Goal: Information Seeking & Learning: Find specific fact

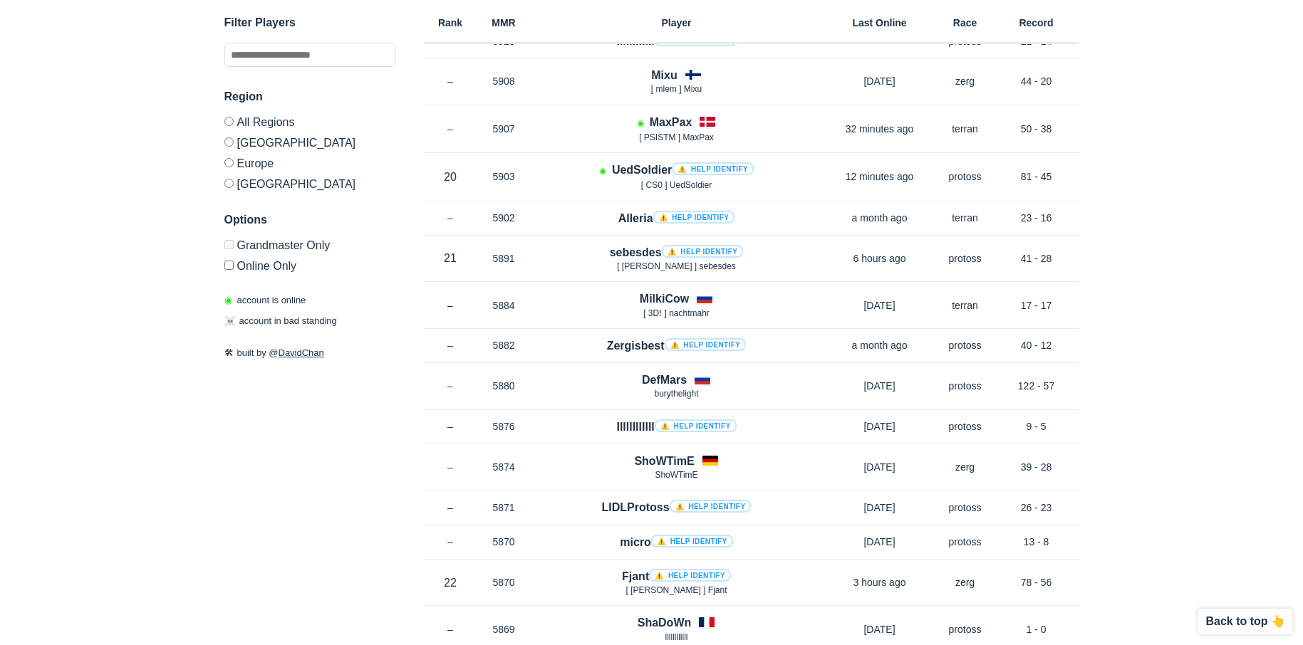
scroll to position [3847, 0]
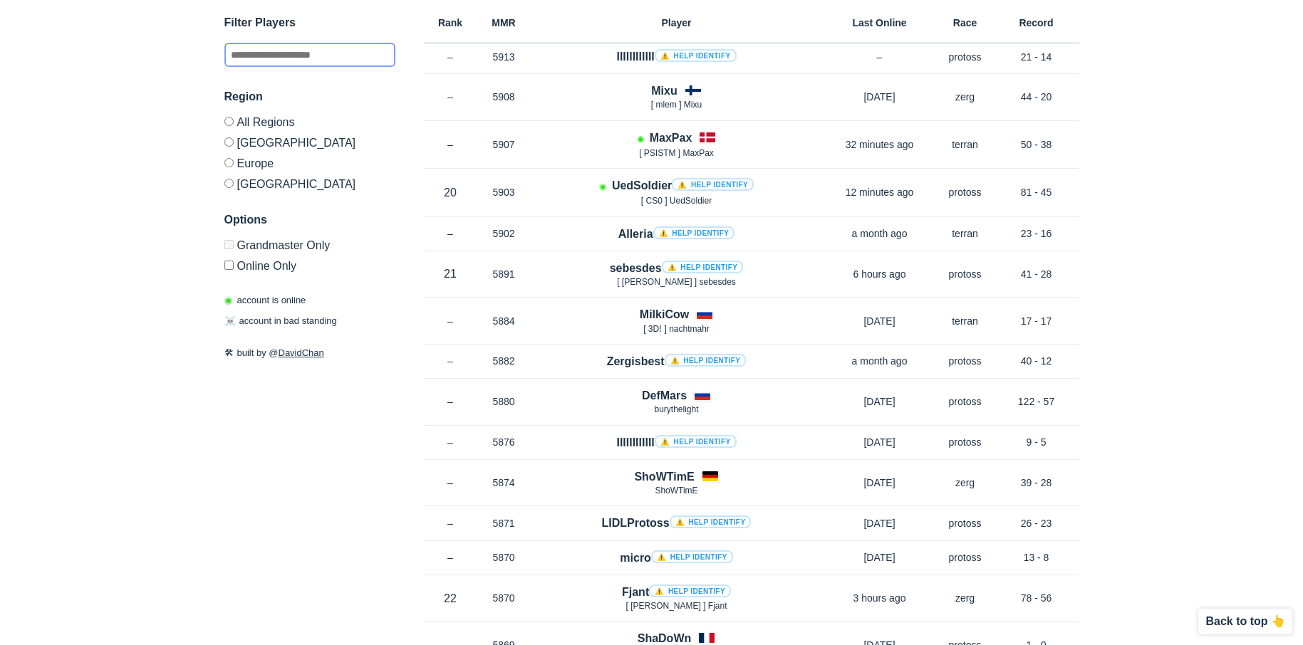
click at [315, 56] on input "text" at bounding box center [309, 55] width 171 height 24
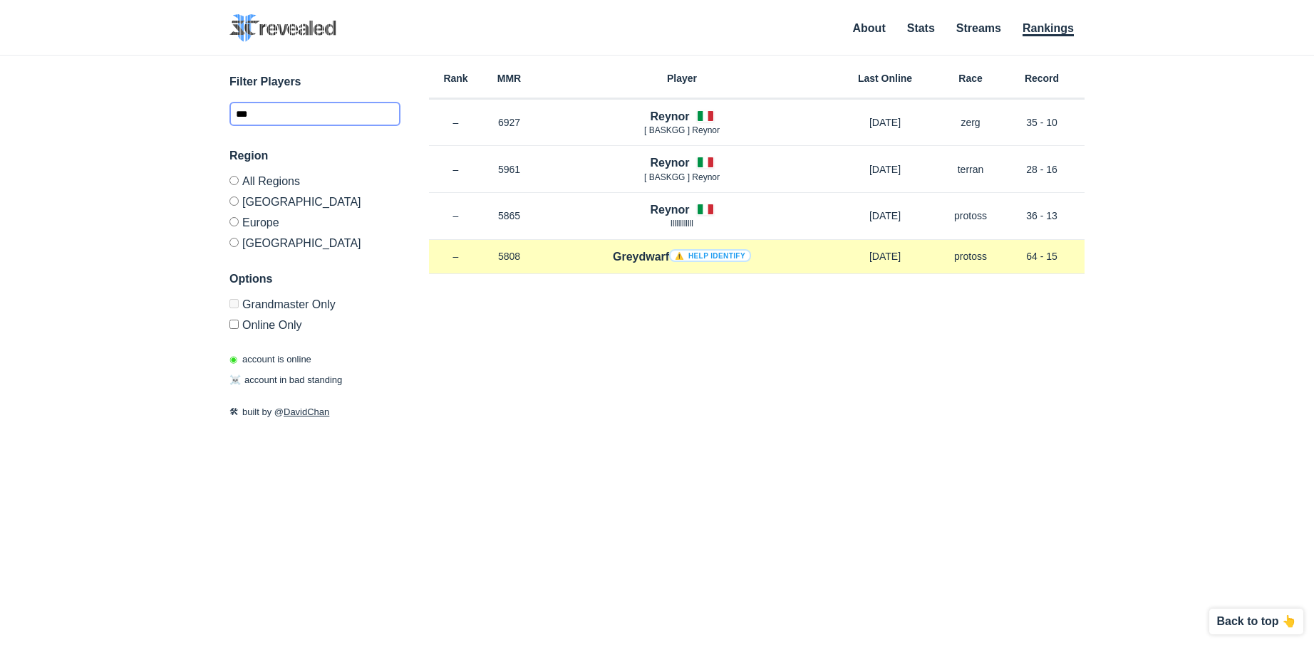
type input "****"
